Goal: Information Seeking & Learning: Check status

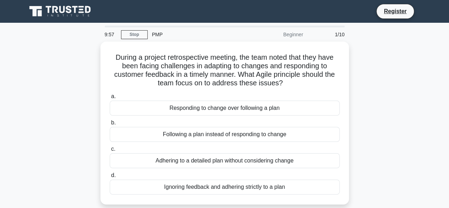
click at [379, 113] on div "During a project retrospective meeting, the team noted that they have been faci…" at bounding box center [224, 127] width 405 height 171
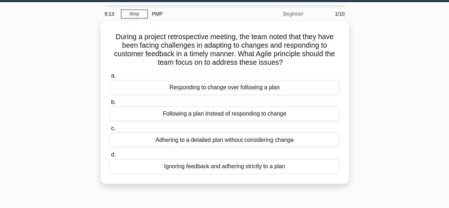
scroll to position [20, 0]
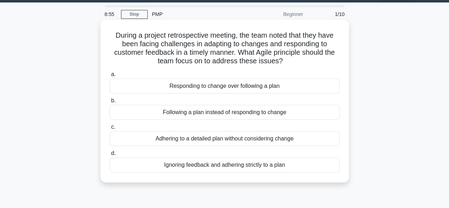
click at [281, 142] on div "Adhering to a detailed plan without considering change" at bounding box center [225, 138] width 230 height 15
click at [110, 129] on input "c. Adhering to a detailed plan without considering change" at bounding box center [110, 127] width 0 height 5
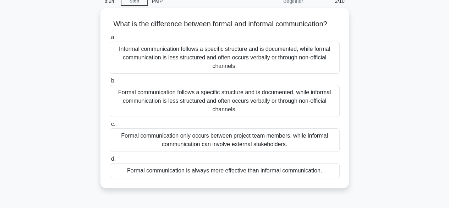
scroll to position [37, 0]
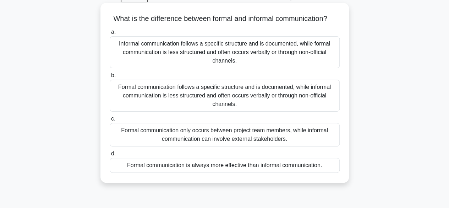
click at [245, 101] on div "Formal communication follows a specific structure and is documented, while info…" at bounding box center [225, 96] width 230 height 32
click at [110, 78] on input "b. Formal communication follows a specific structure and is documented, while i…" at bounding box center [110, 75] width 0 height 5
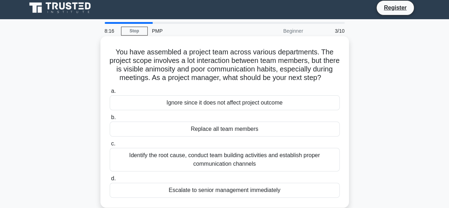
scroll to position [0, 0]
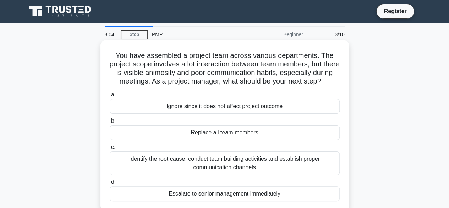
click at [291, 169] on div "Identify the root cause, conduct team building activities and establish proper …" at bounding box center [225, 162] width 230 height 23
click at [110, 150] on input "c. Identify the root cause, conduct team building activities and establish prop…" at bounding box center [110, 147] width 0 height 5
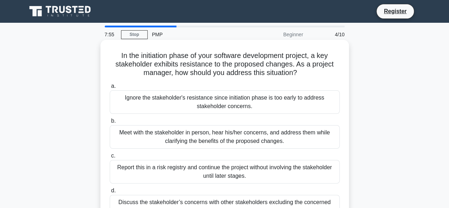
click at [264, 139] on div "Meet with the stakeholder in person, hear his/her concerns, and address them wh…" at bounding box center [225, 136] width 230 height 23
click at [110, 123] on input "b. Meet with the stakeholder in person, hear his/her concerns, and address them…" at bounding box center [110, 121] width 0 height 5
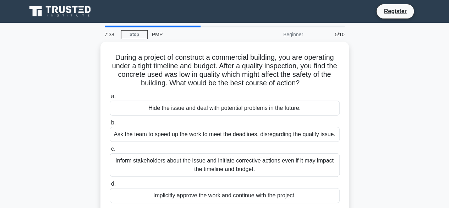
click at [388, 123] on div "During a project of construct a commercial building, you are operating under a …" at bounding box center [224, 132] width 405 height 180
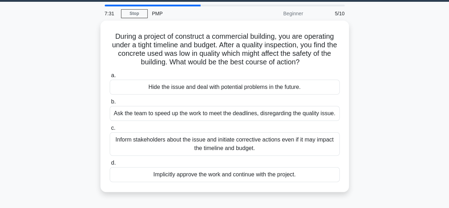
scroll to position [22, 0]
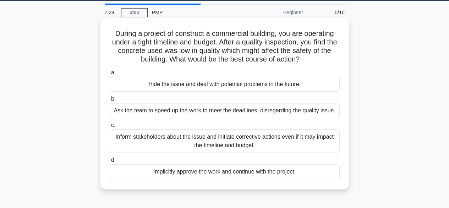
click at [283, 145] on div "Inform stakeholders about the issue and initiate corrective actions even if it …" at bounding box center [225, 140] width 230 height 23
click at [110, 128] on input "c. Inform stakeholders about the issue and initiate corrective actions even if …" at bounding box center [110, 125] width 0 height 5
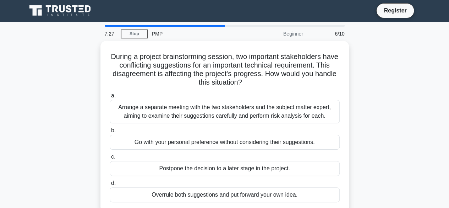
scroll to position [0, 0]
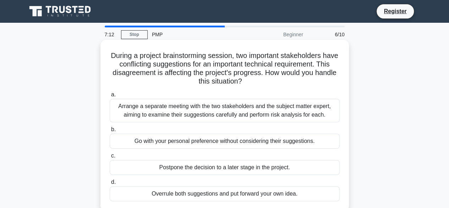
click at [285, 110] on div "Arrange a separate meeting with the two stakeholders and the subject matter exp…" at bounding box center [225, 110] width 230 height 23
click at [110, 97] on input "a. Arrange a separate meeting with the two stakeholders and the subject matter …" at bounding box center [110, 94] width 0 height 5
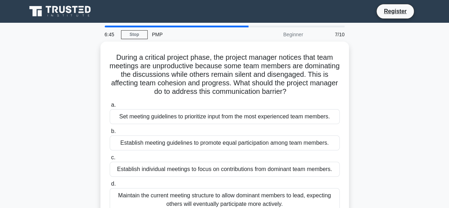
click at [388, 123] on div "During a critical project phase, the project manager notices that team meetings…" at bounding box center [224, 136] width 405 height 188
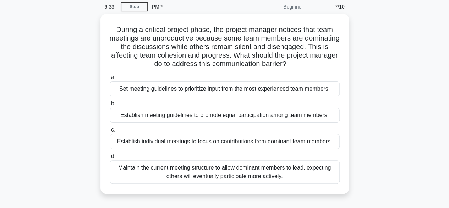
scroll to position [28, 0]
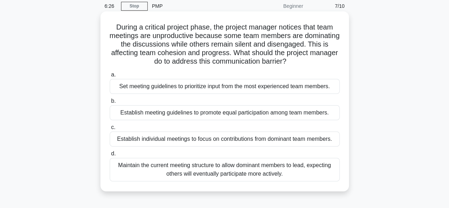
click at [252, 111] on div "Establish meeting guidelines to promote equal participation among team members." at bounding box center [225, 112] width 230 height 15
click at [110, 103] on input "b. Establish meeting guidelines to promote equal participation among team membe…" at bounding box center [110, 101] width 0 height 5
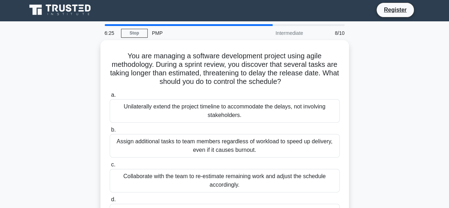
scroll to position [0, 0]
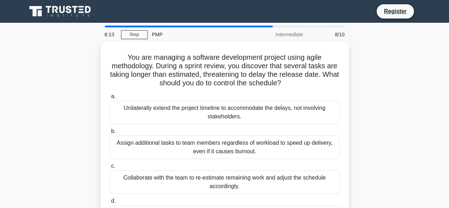
click at [401, 95] on div "You are managing a software development project using agile methodology. During…" at bounding box center [224, 140] width 405 height 197
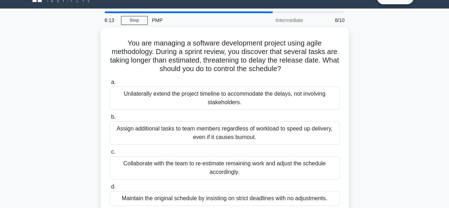
scroll to position [28, 0]
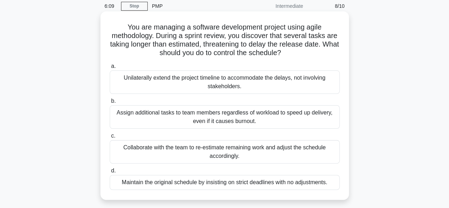
click at [218, 150] on div "Collaborate with the team to re-estimate remaining work and adjust the schedule…" at bounding box center [225, 151] width 230 height 23
click at [110, 138] on input "c. Collaborate with the team to re-estimate remaining work and adjust the sched…" at bounding box center [110, 136] width 0 height 5
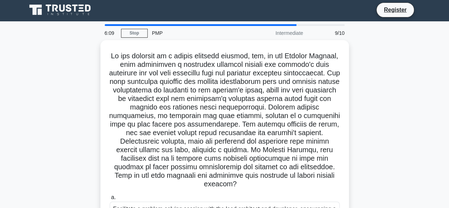
scroll to position [0, 0]
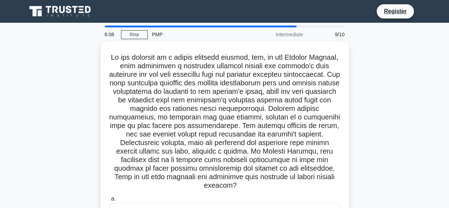
click at [393, 104] on div ".spinner_0XTQ{transform-origin:center;animation:spinner_y6GP .75s linear infini…" at bounding box center [224, 196] width 405 height 308
click at [409, 98] on div ".spinner_0XTQ{transform-origin:center;animation:spinner_y6GP .75s linear infini…" at bounding box center [224, 196] width 405 height 308
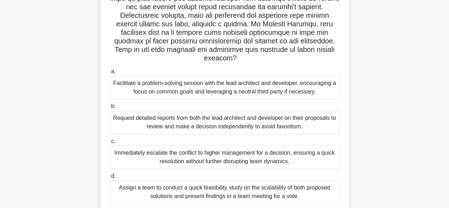
scroll to position [147, 0]
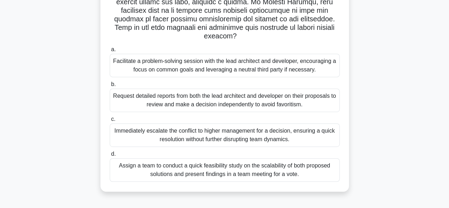
click at [231, 135] on div "Immediately escalate the conflict to higher management for a decision, ensuring…" at bounding box center [225, 134] width 230 height 23
click at [110, 122] on input "c. Immediately escalate the conflict to higher management for a decision, ensur…" at bounding box center [110, 119] width 0 height 5
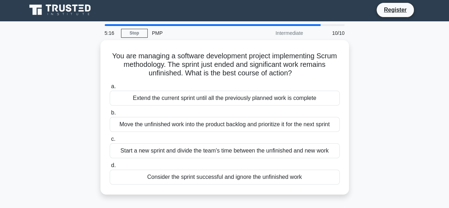
scroll to position [0, 0]
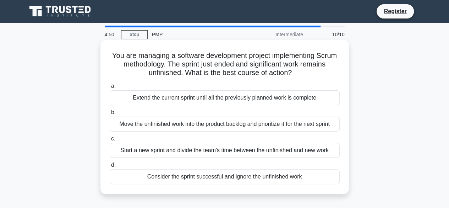
click at [285, 125] on div "Move the unfinished work into the product backlog and prioritize it for the nex…" at bounding box center [225, 124] width 230 height 15
click at [110, 115] on input "b. Move the unfinished work into the product backlog and prioritize it for the …" at bounding box center [110, 112] width 0 height 5
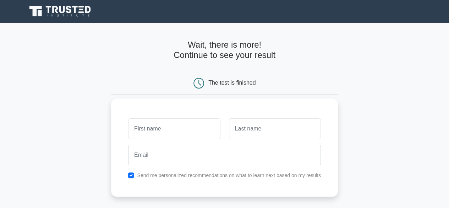
click at [155, 124] on input "text" at bounding box center [174, 128] width 92 height 21
type input "Amar"
click at [248, 125] on input "text" at bounding box center [275, 128] width 92 height 21
type input "Mandal"
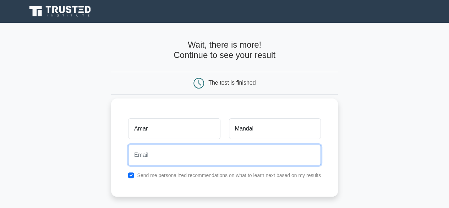
click at [226, 160] on input "email" at bounding box center [224, 155] width 193 height 21
type input "mandalamar054@gmail.com"
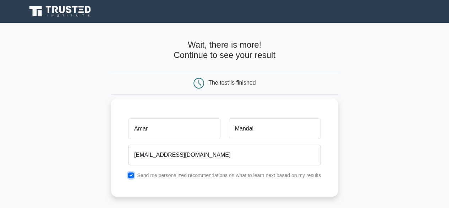
click at [131, 174] on input "checkbox" at bounding box center [131, 175] width 6 height 6
checkbox input "false"
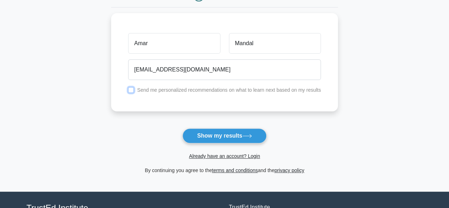
scroll to position [95, 0]
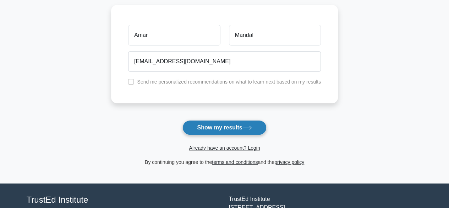
click at [247, 126] on icon at bounding box center [248, 128] width 10 height 4
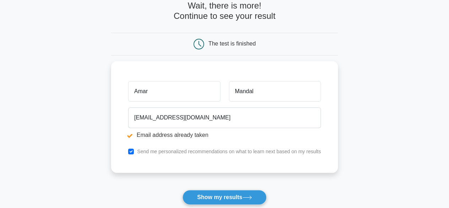
scroll to position [71, 0]
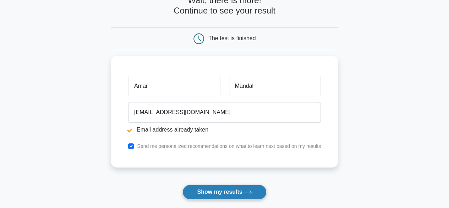
click at [230, 187] on button "Show my results" at bounding box center [225, 191] width 84 height 15
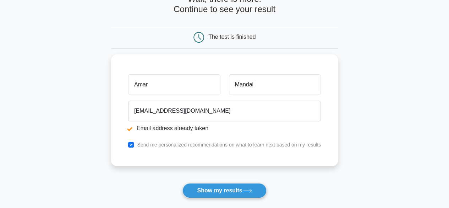
scroll to position [73, 0]
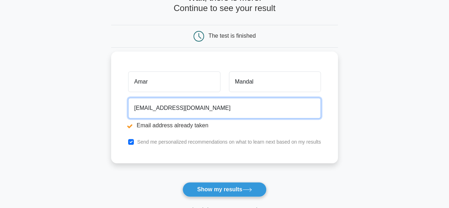
click at [209, 108] on input "[EMAIL_ADDRESS][DOMAIN_NAME]" at bounding box center [224, 108] width 193 height 21
type input "amar.mandal@netradyne.com"
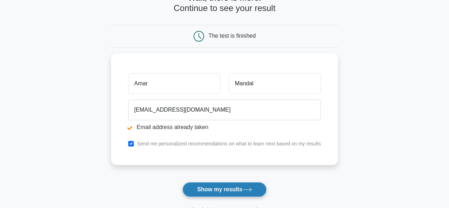
click at [217, 189] on button "Show my results" at bounding box center [225, 189] width 84 height 15
